Goal: Transaction & Acquisition: Purchase product/service

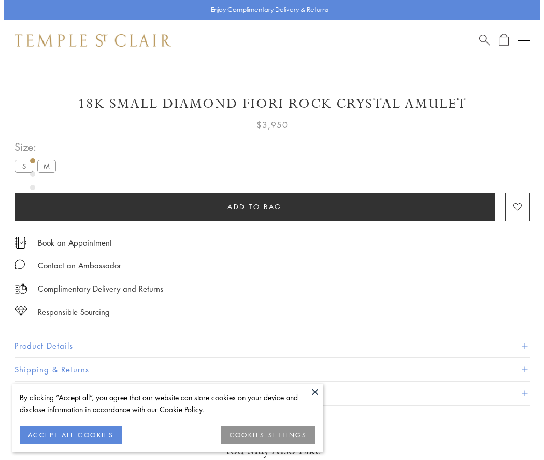
scroll to position [61, 0]
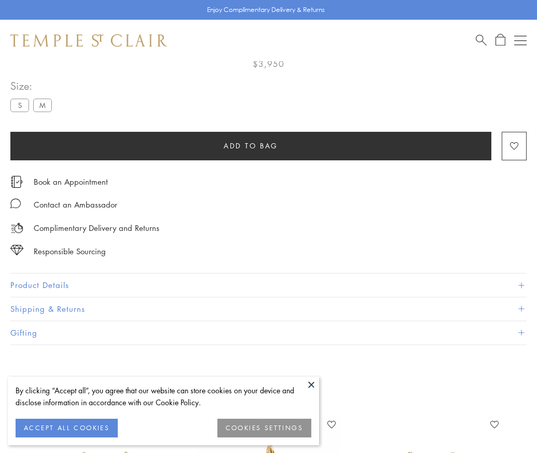
click at [250, 145] on span "Add to bag" at bounding box center [250, 145] width 54 height 11
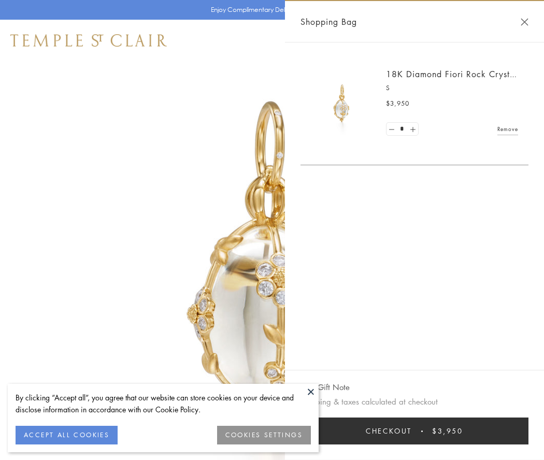
click at [415, 431] on button "Checkout $3,950" at bounding box center [415, 431] width 228 height 27
